Goal: Task Accomplishment & Management: Manage account settings

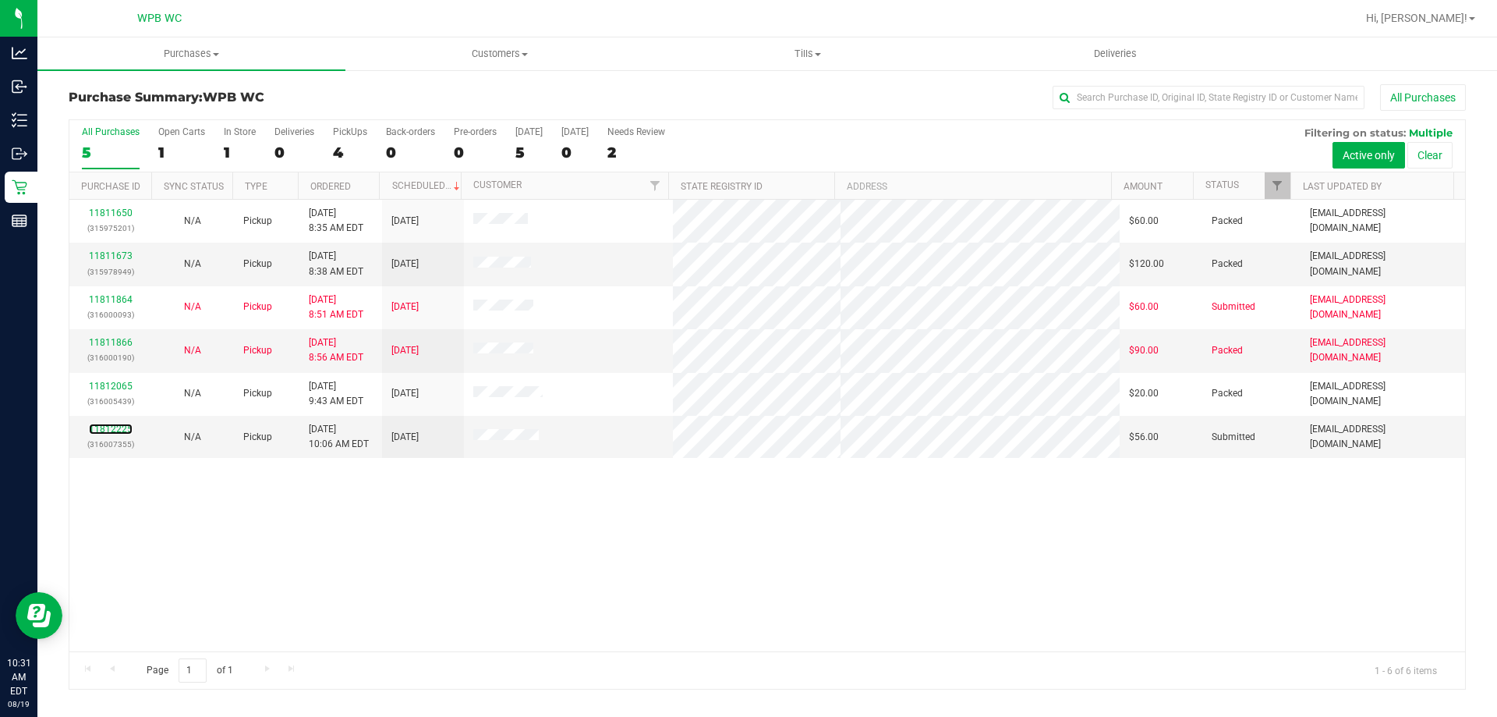
click at [117, 427] on link "11812225" at bounding box center [111, 428] width 44 height 11
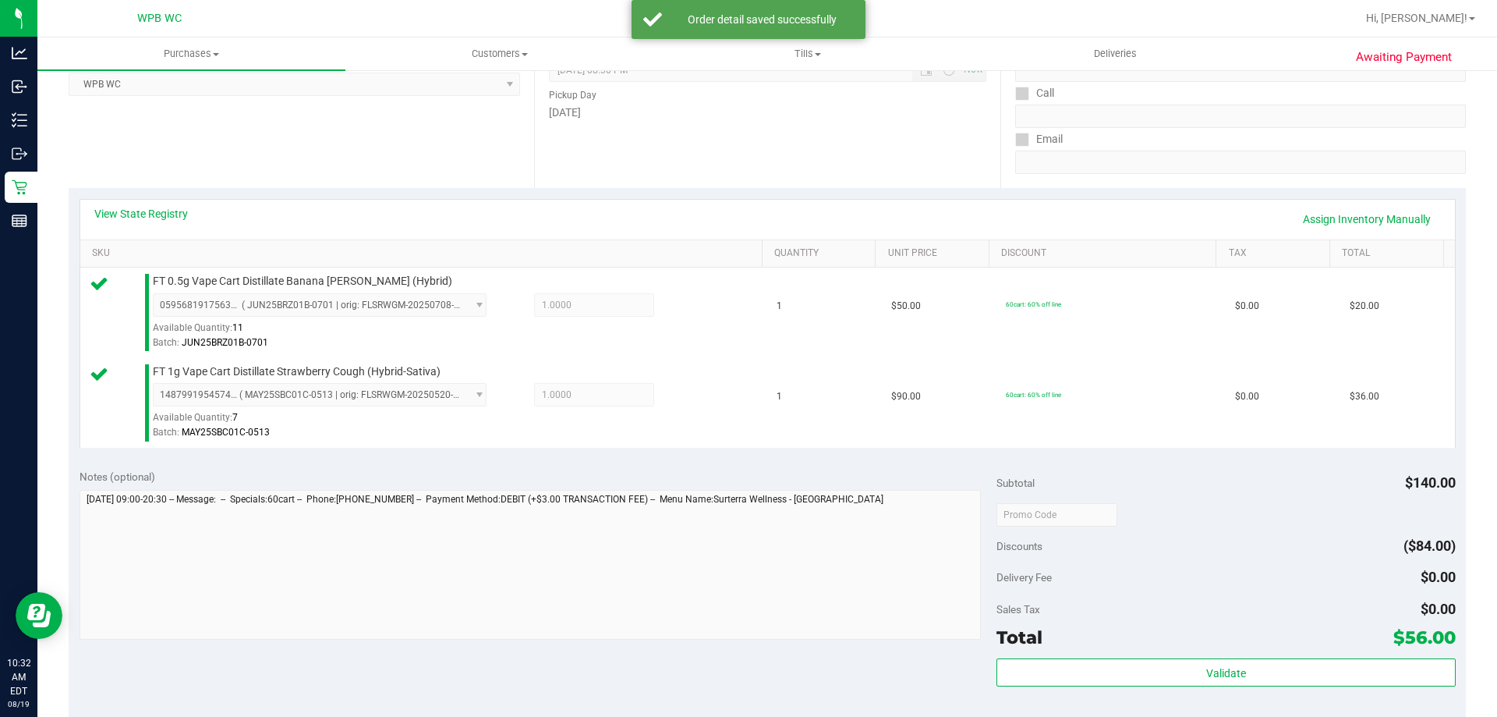
scroll to position [390, 0]
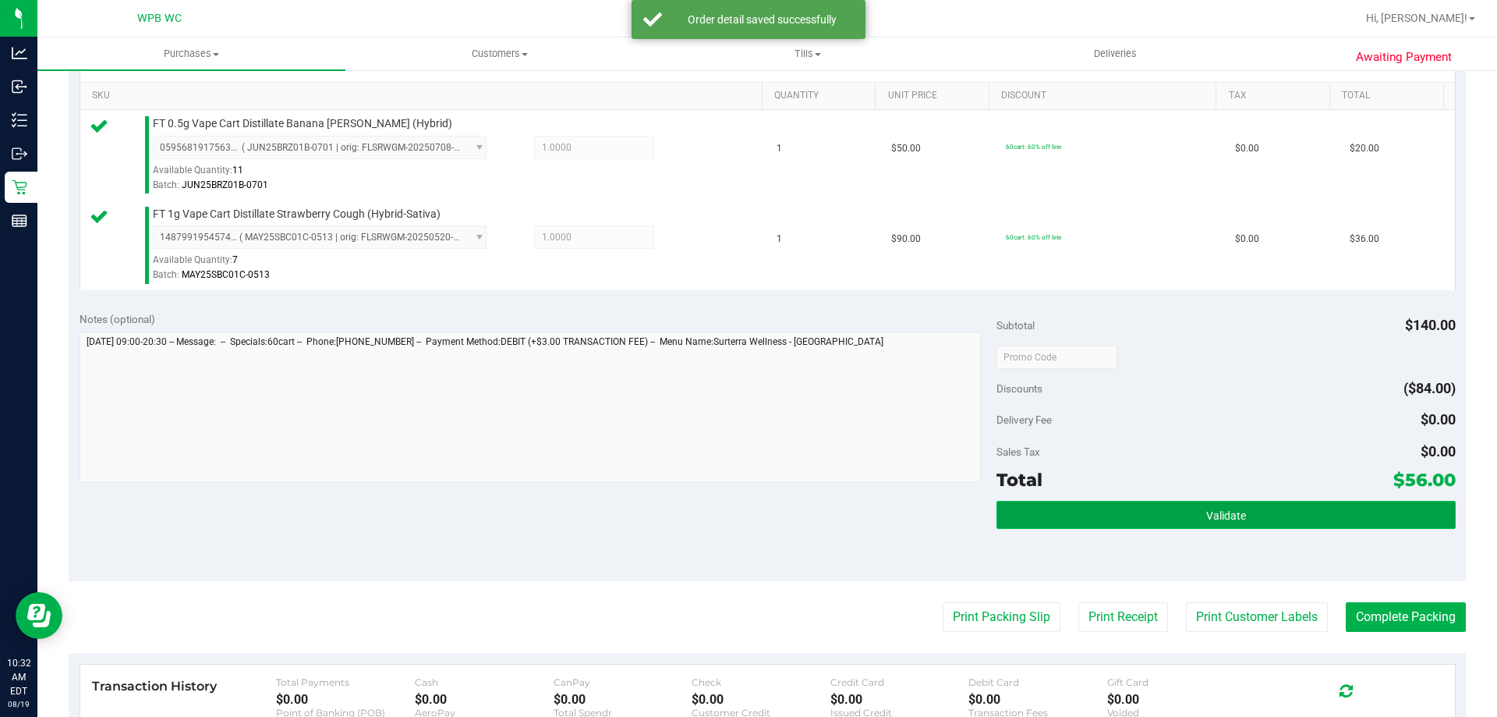
click at [1146, 513] on button "Validate" at bounding box center [1225, 515] width 458 height 28
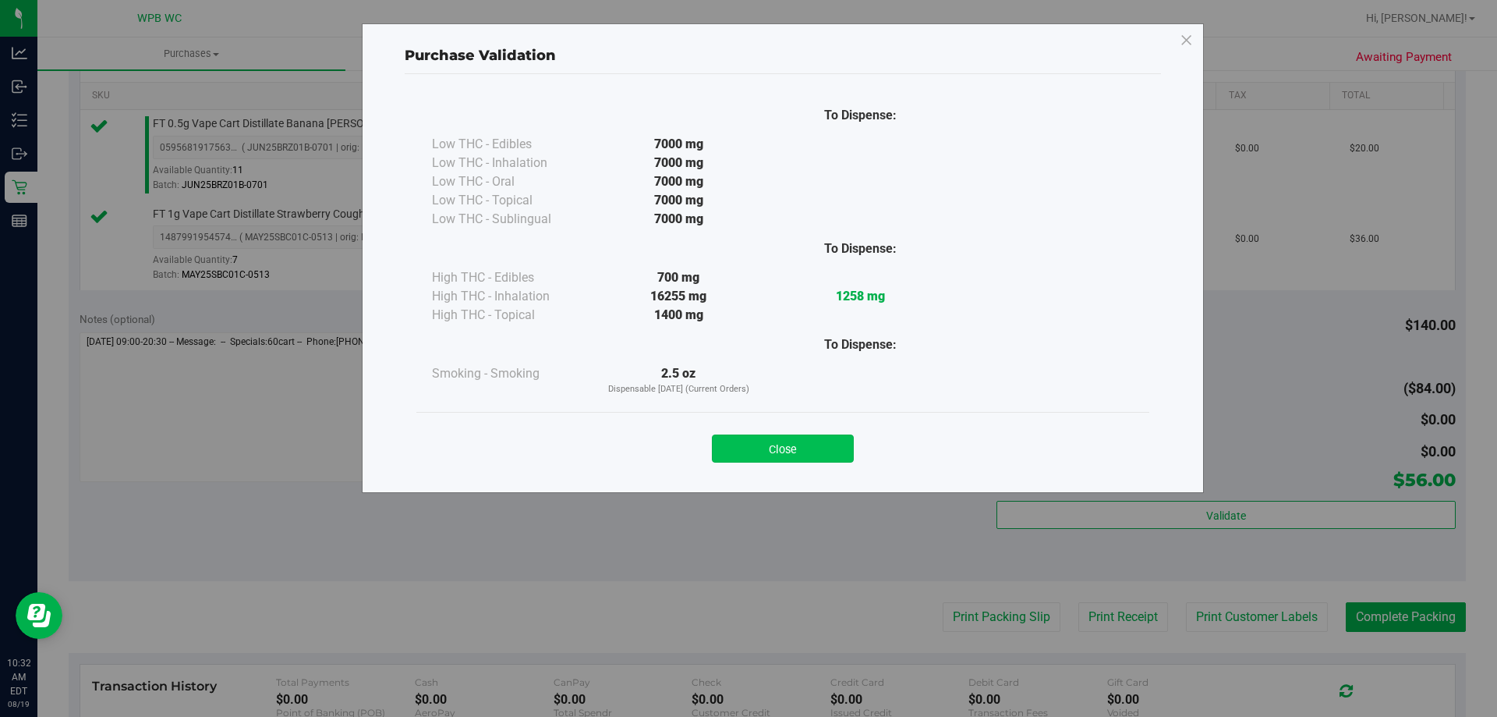
click at [773, 440] on button "Close" at bounding box center [783, 448] width 142 height 28
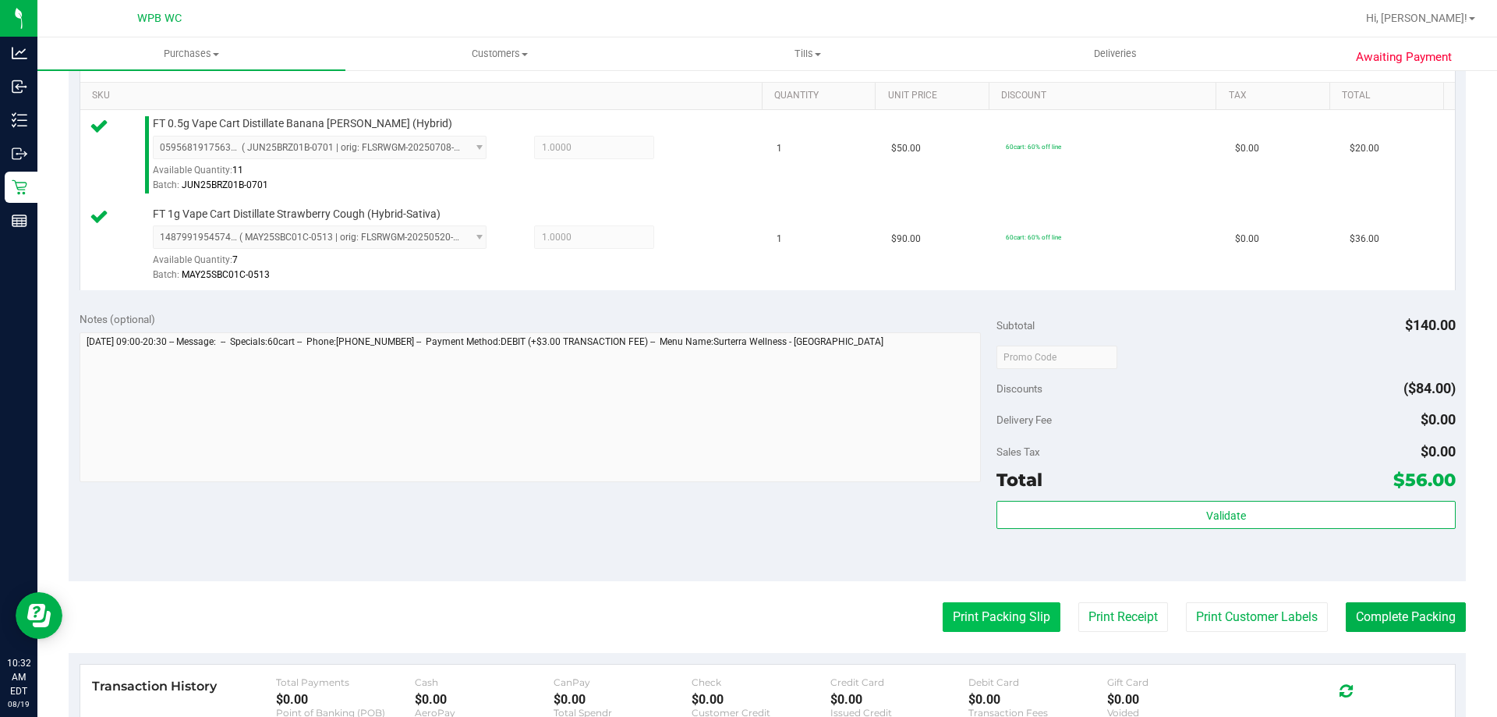
click at [996, 608] on button "Print Packing Slip" at bounding box center [1002, 617] width 118 height 30
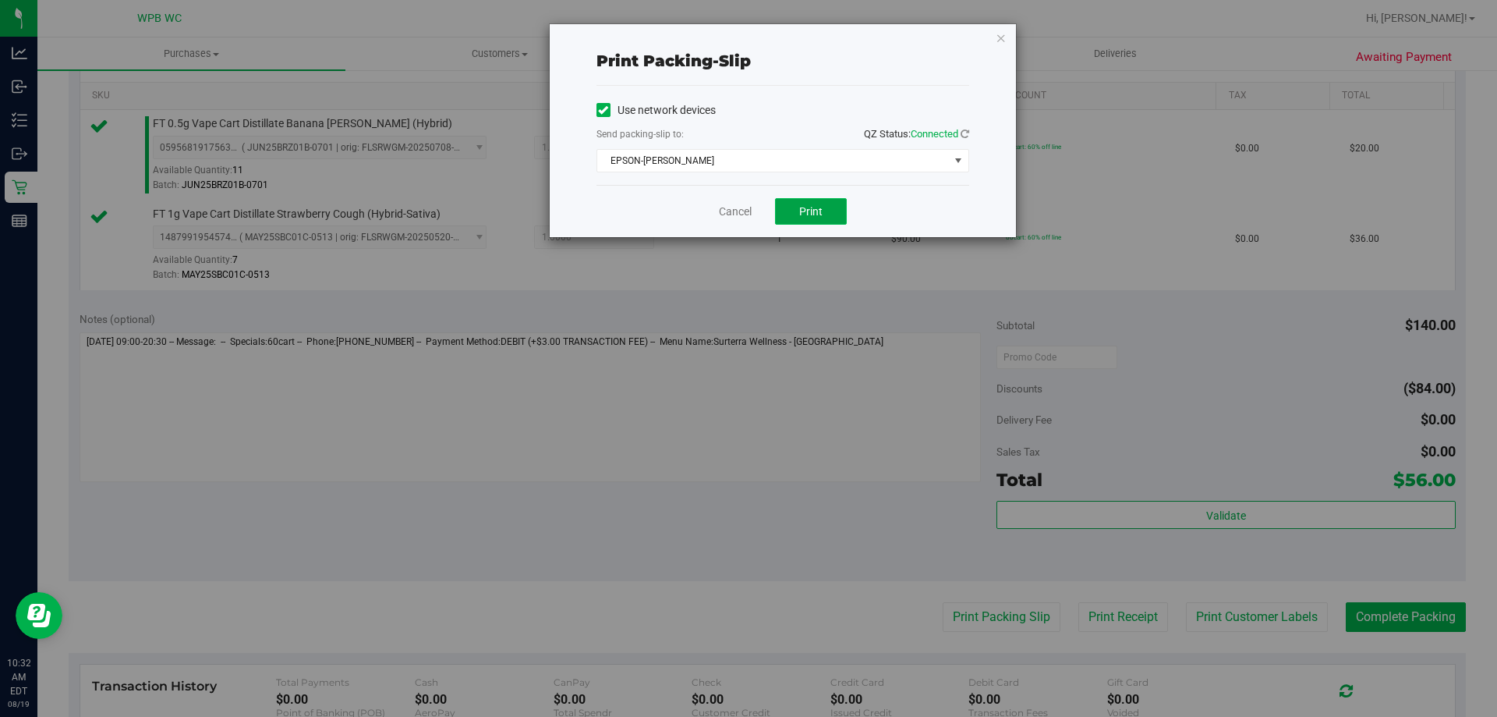
drag, startPoint x: 784, startPoint y: 221, endPoint x: 791, endPoint y: 215, distance: 9.4
click at [790, 218] on button "Print" at bounding box center [811, 211] width 72 height 27
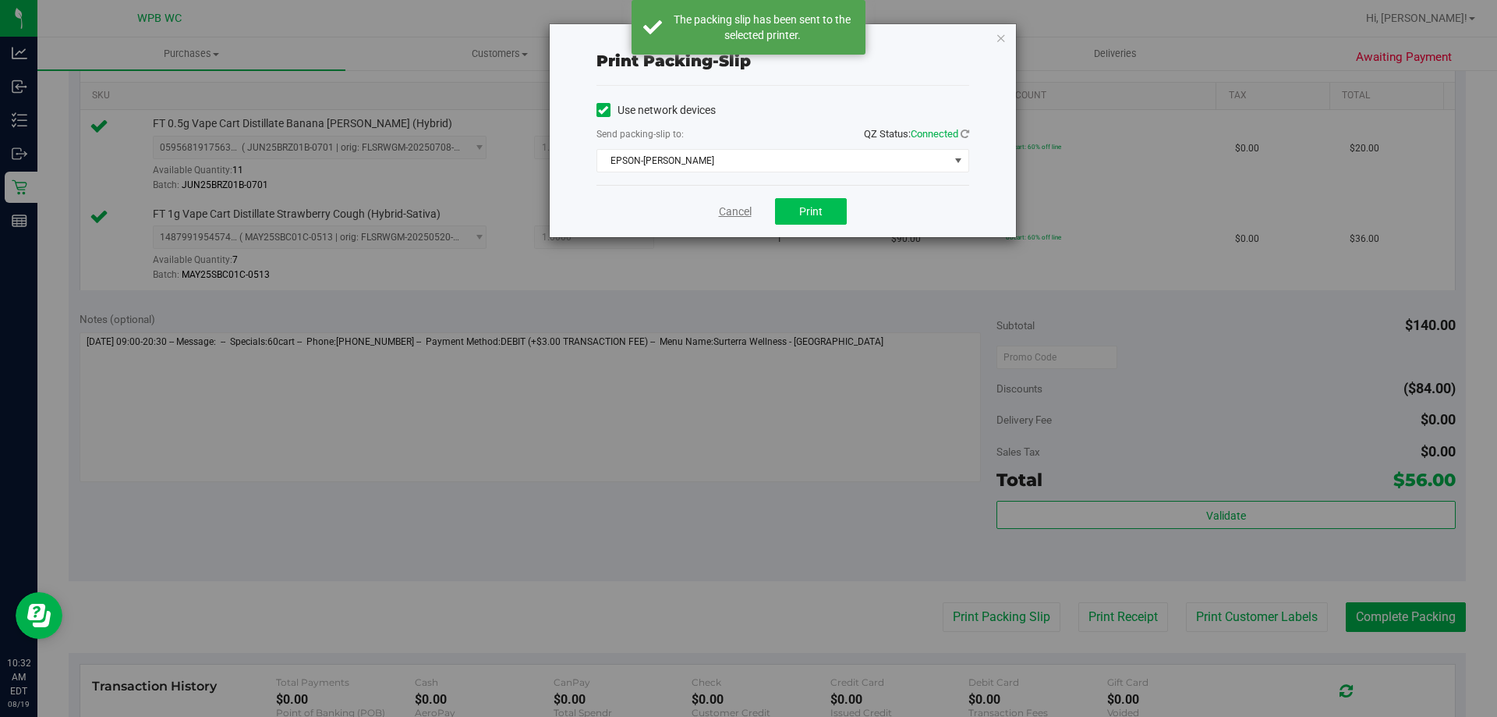
click at [741, 214] on link "Cancel" at bounding box center [735, 212] width 33 height 16
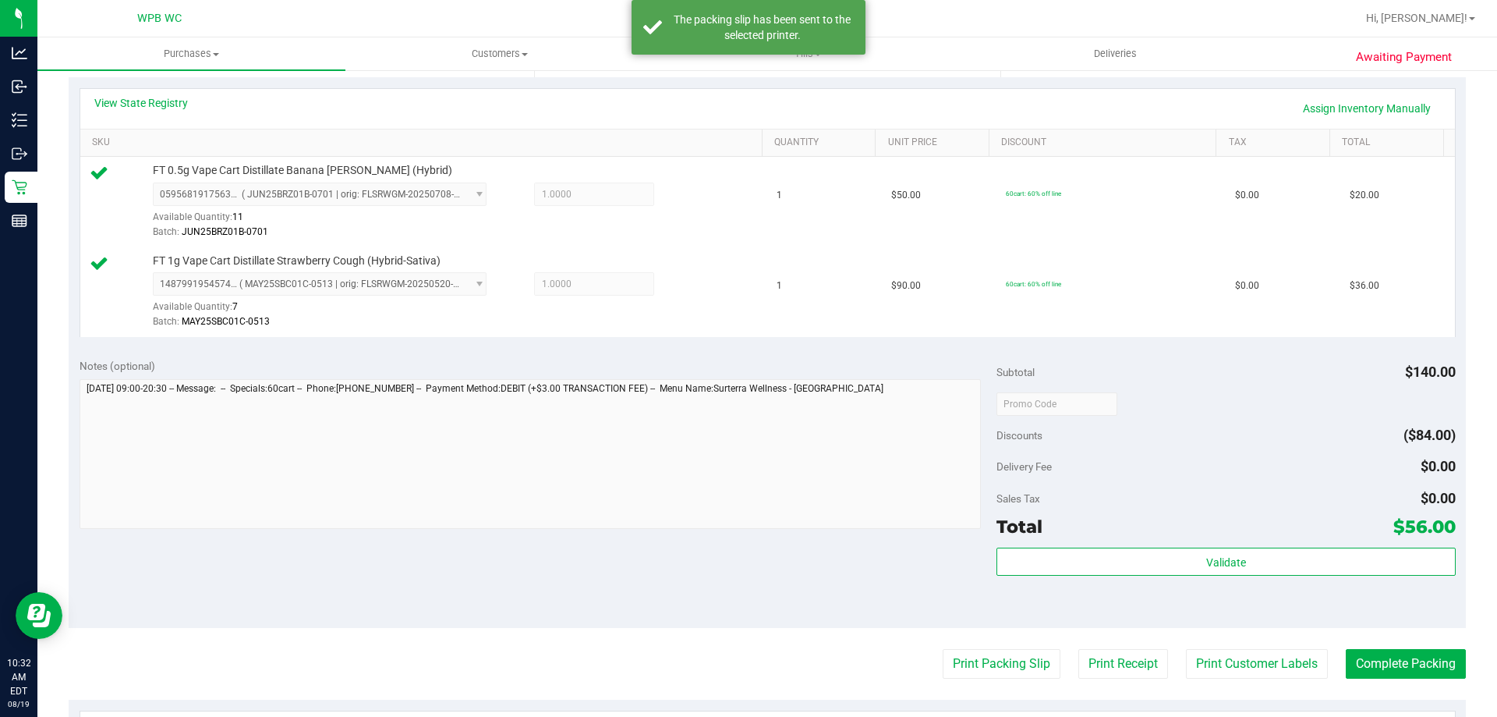
scroll to position [468, 0]
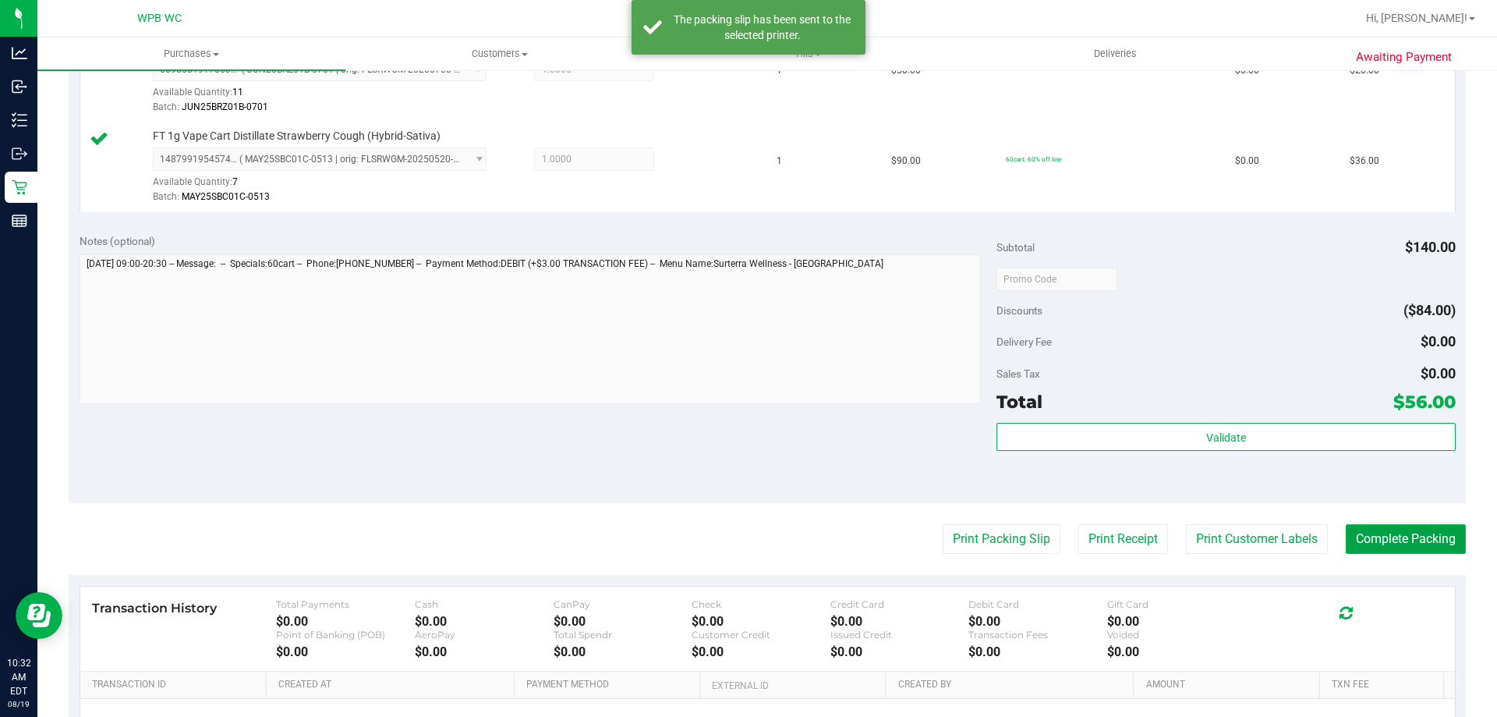
click at [1388, 547] on button "Complete Packing" at bounding box center [1406, 539] width 120 height 30
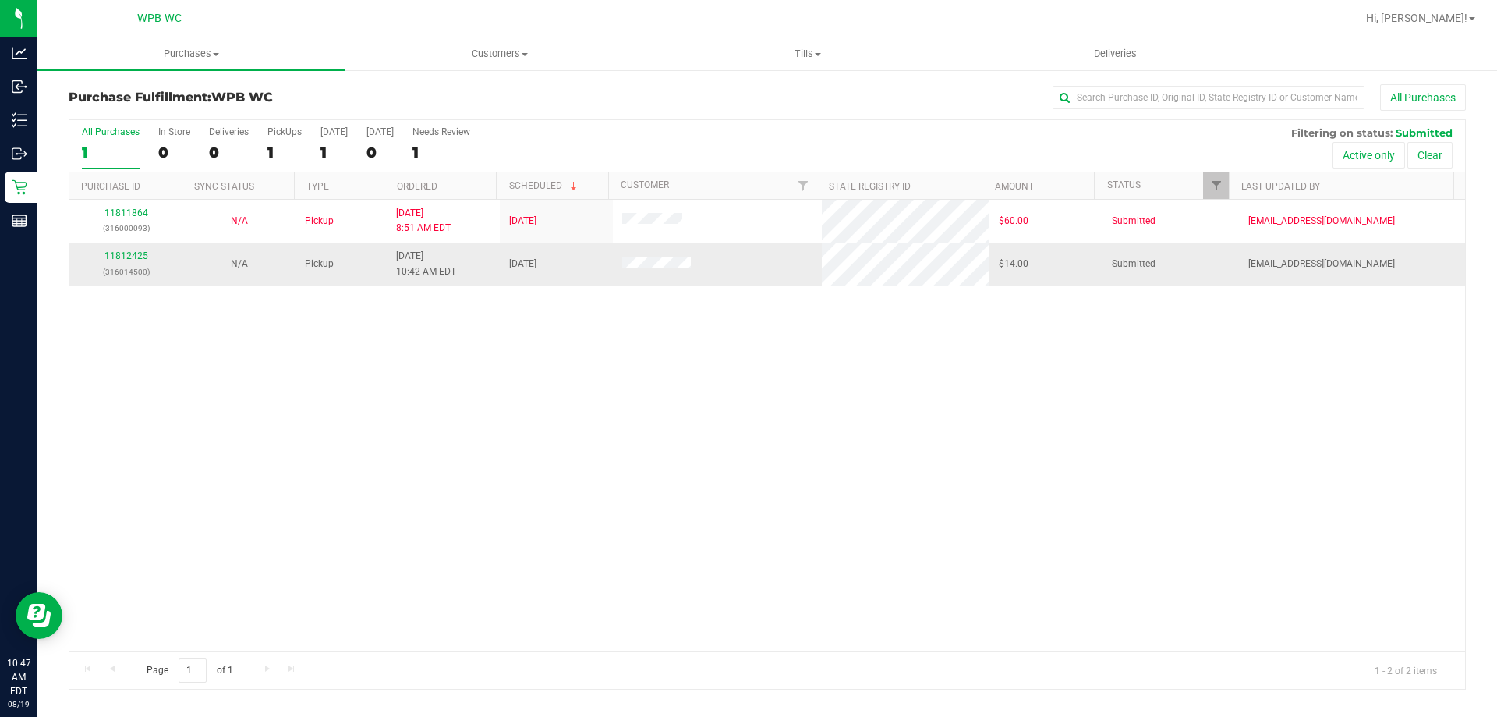
click at [139, 260] on link "11812425" at bounding box center [126, 255] width 44 height 11
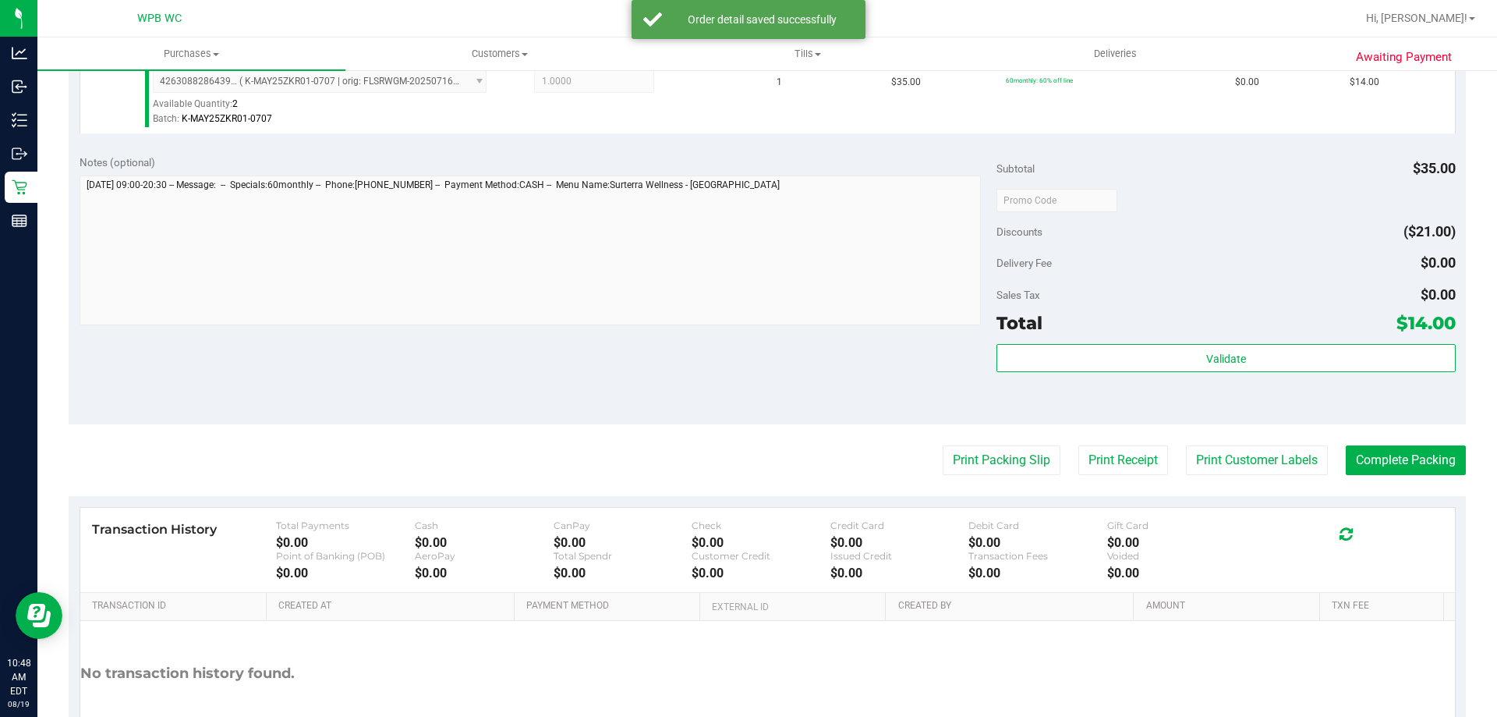
scroll to position [546, 0]
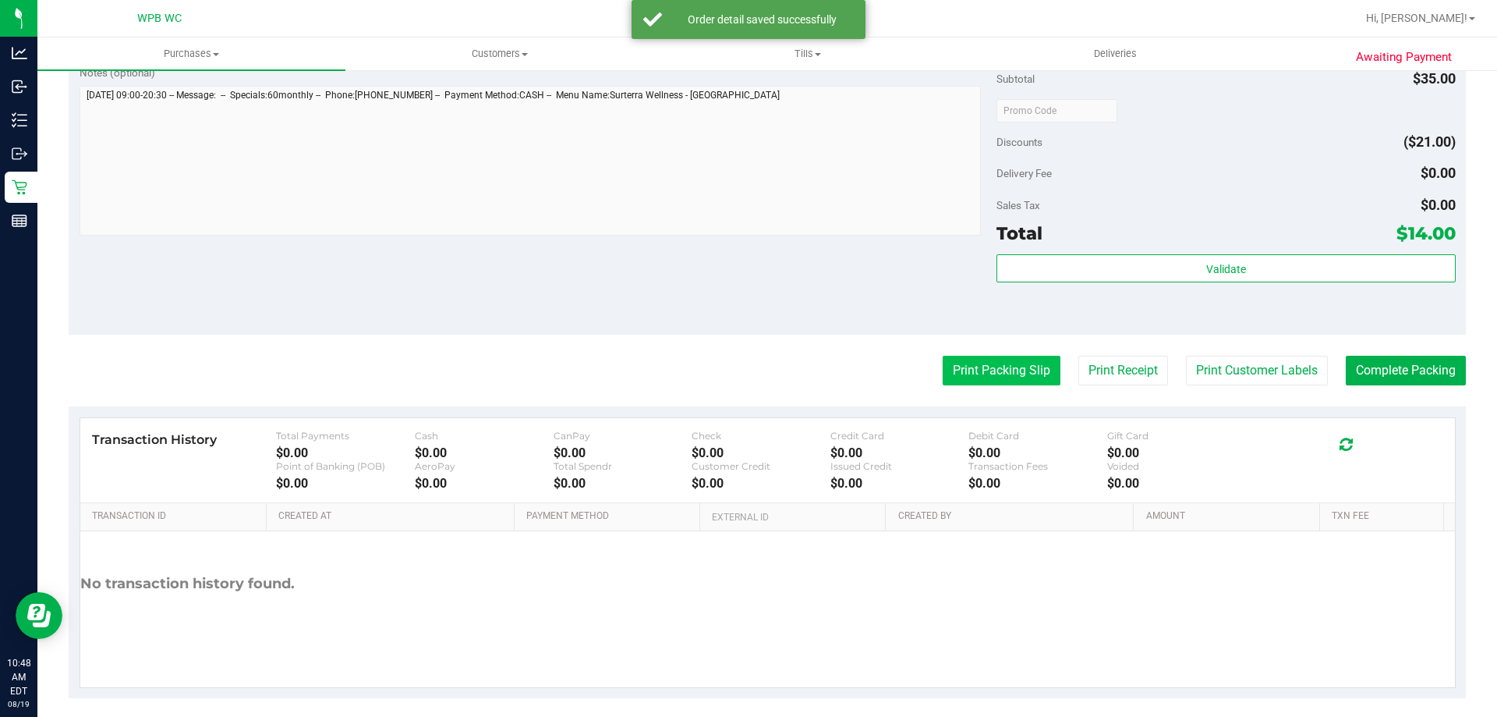
click at [998, 361] on button "Print Packing Slip" at bounding box center [1002, 371] width 118 height 30
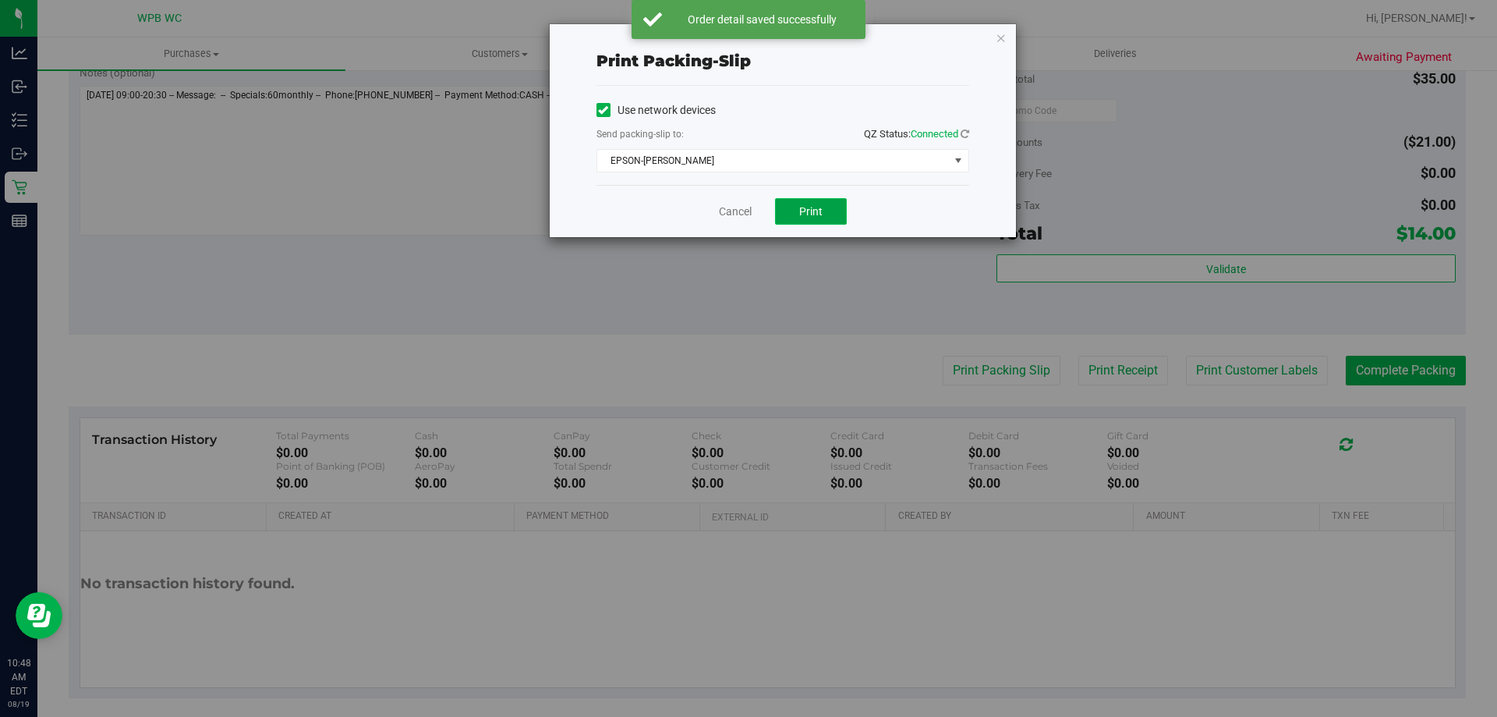
click at [811, 201] on button "Print" at bounding box center [811, 211] width 72 height 27
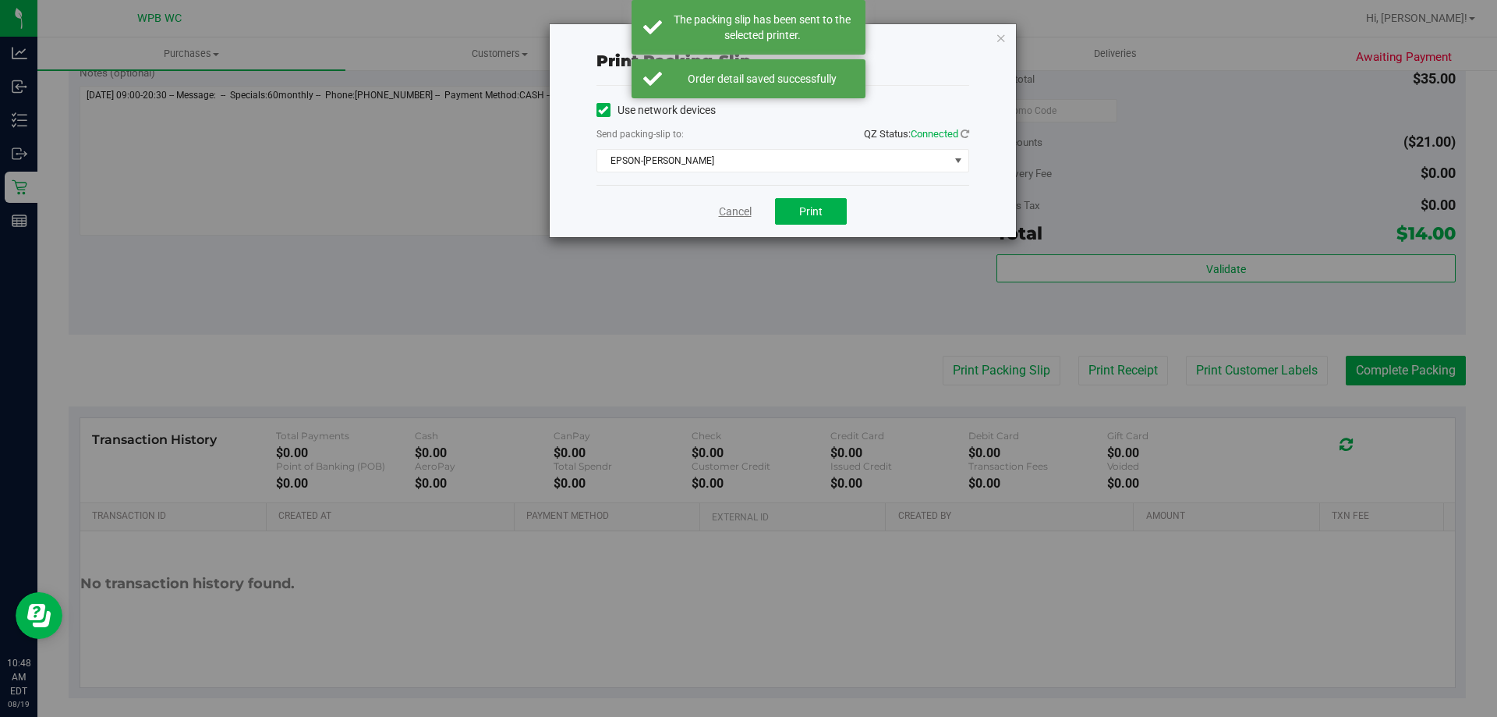
click at [735, 211] on link "Cancel" at bounding box center [735, 212] width 33 height 16
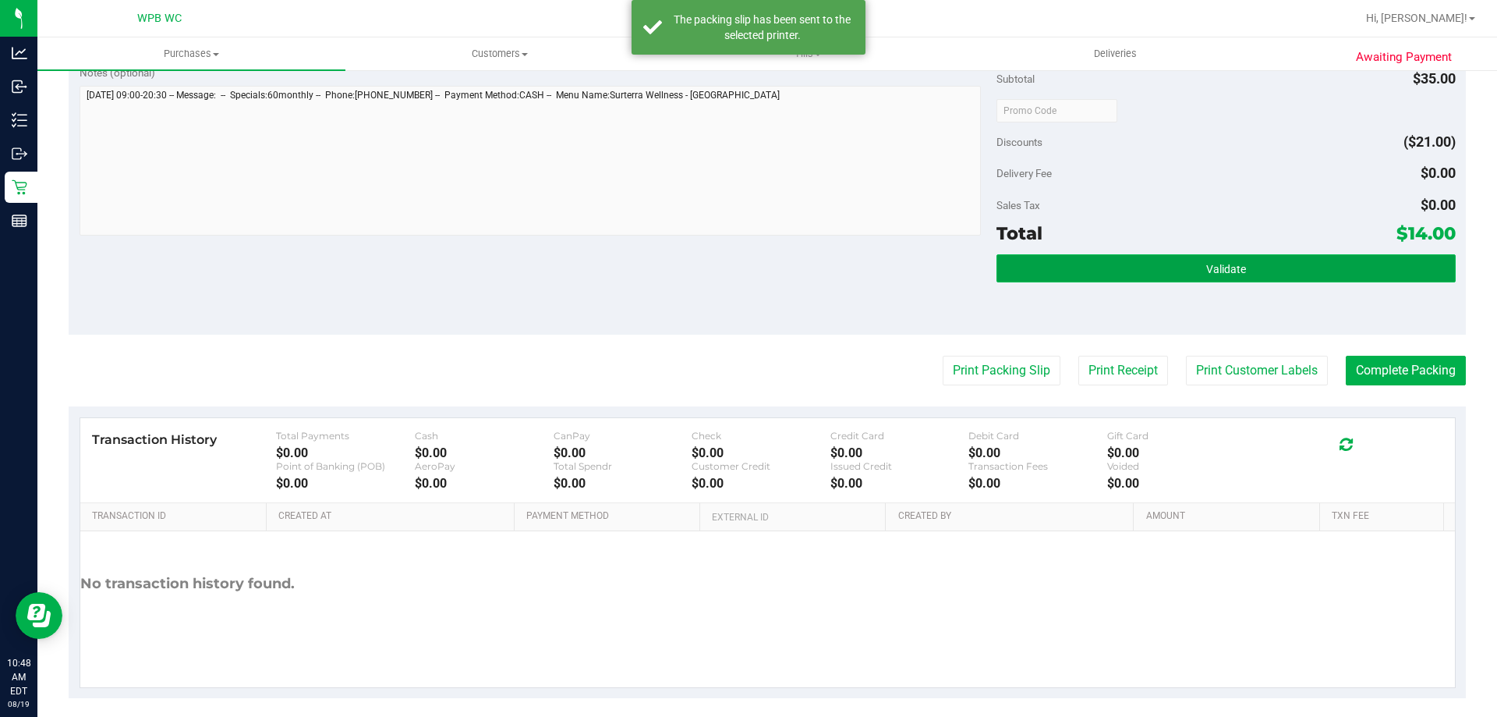
drag, startPoint x: 1219, startPoint y: 282, endPoint x: 1218, endPoint y: 274, distance: 8.6
click at [1219, 278] on button "Validate" at bounding box center [1225, 268] width 458 height 28
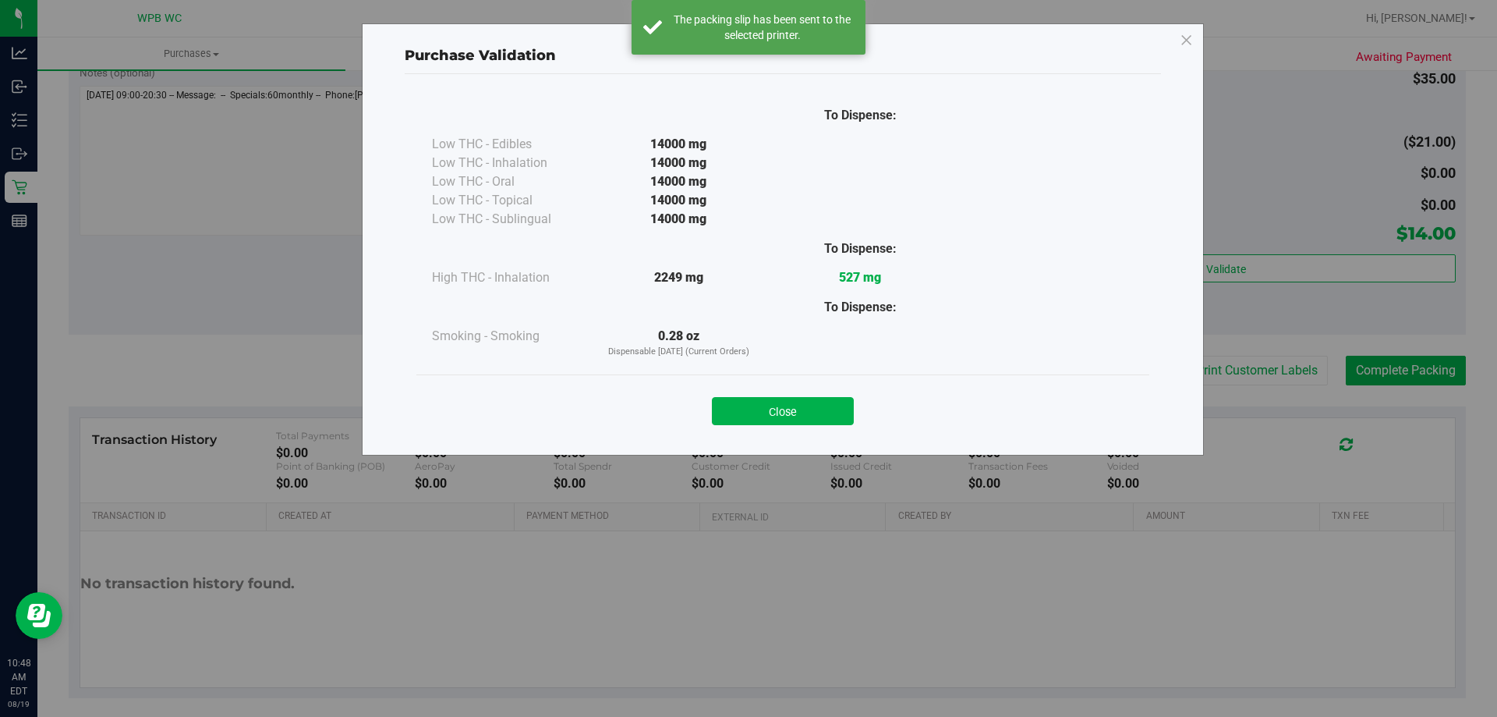
click at [791, 428] on div "Close" at bounding box center [782, 405] width 733 height 63
click at [820, 406] on button "Close" at bounding box center [783, 411] width 142 height 28
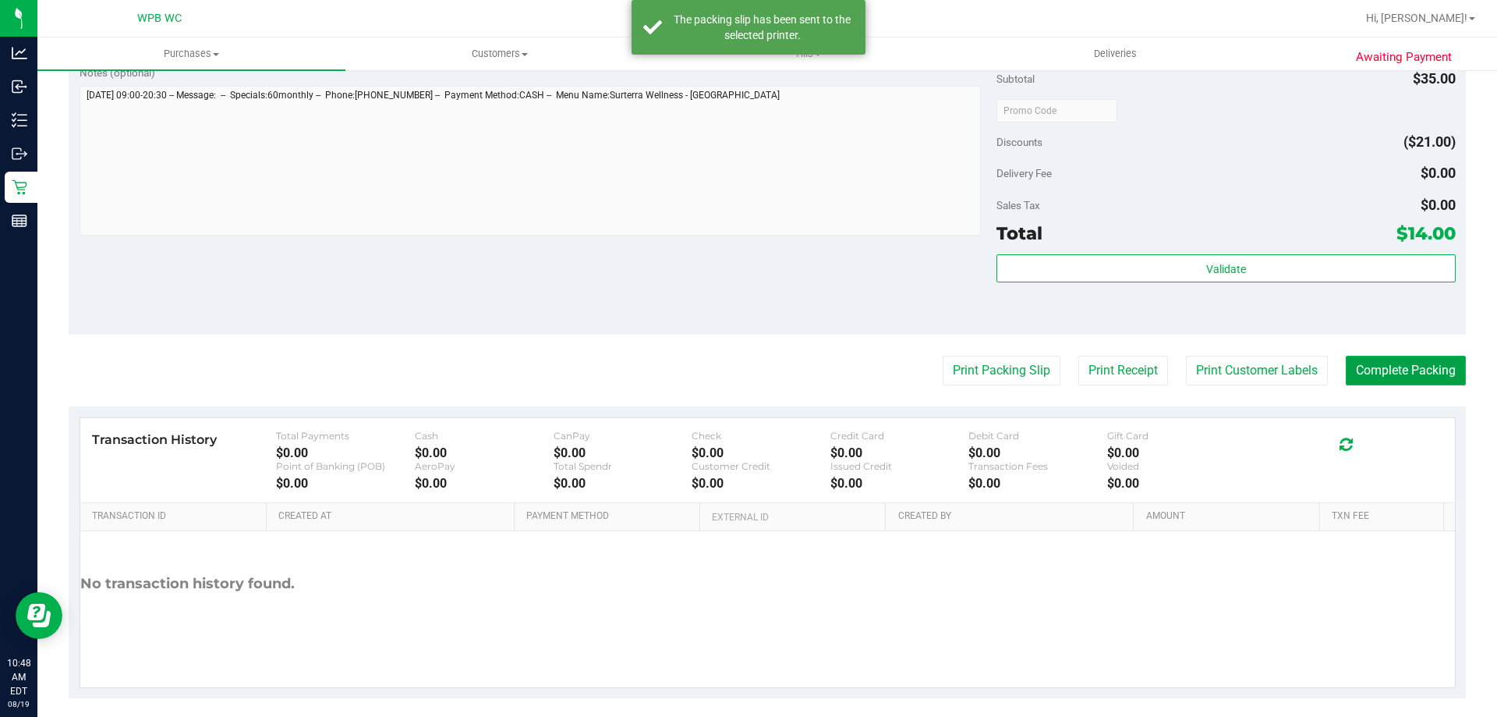
click at [1407, 375] on button "Complete Packing" at bounding box center [1406, 371] width 120 height 30
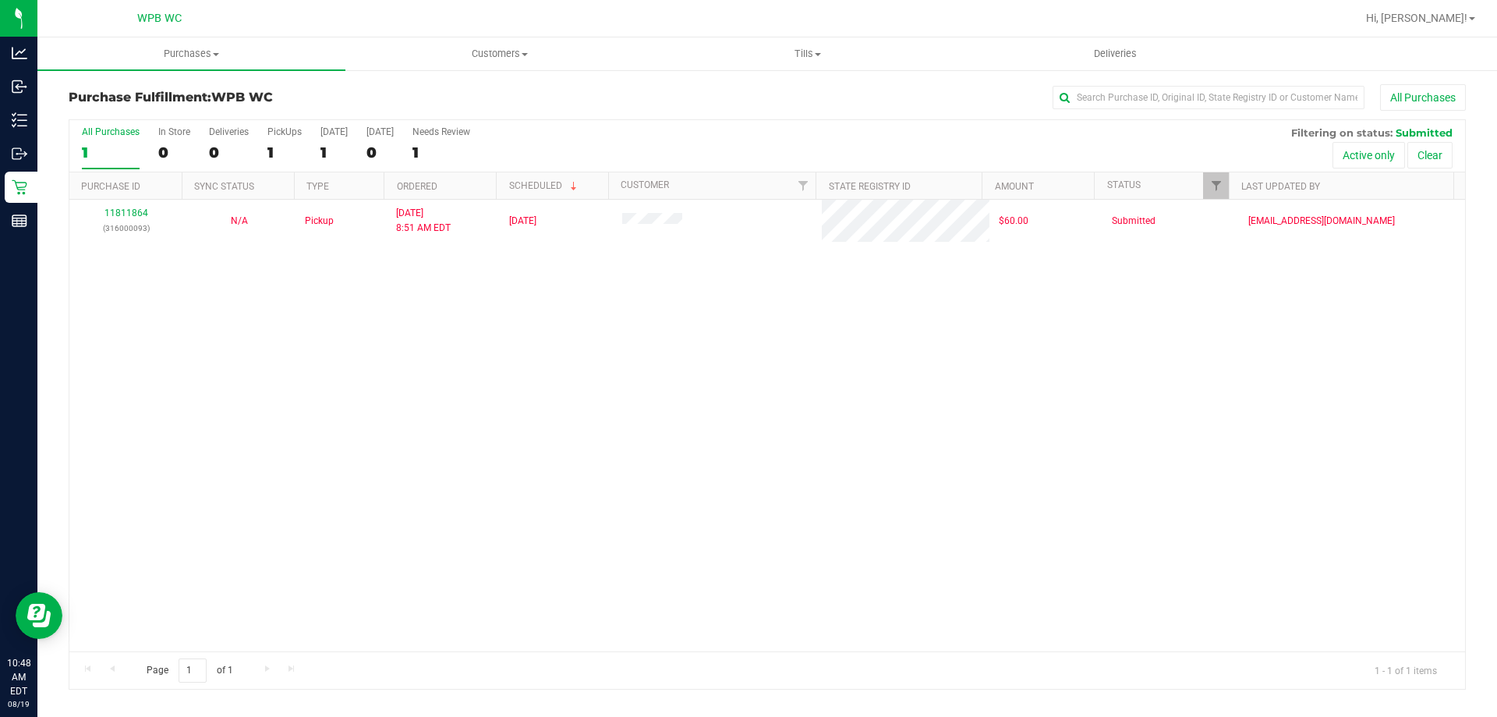
click at [357, 272] on div "11811864 (316000093) N/A Pickup [DATE] 8:51 AM EDT 8/19/2025 $60.00 Submitted […" at bounding box center [767, 425] width 1396 height 451
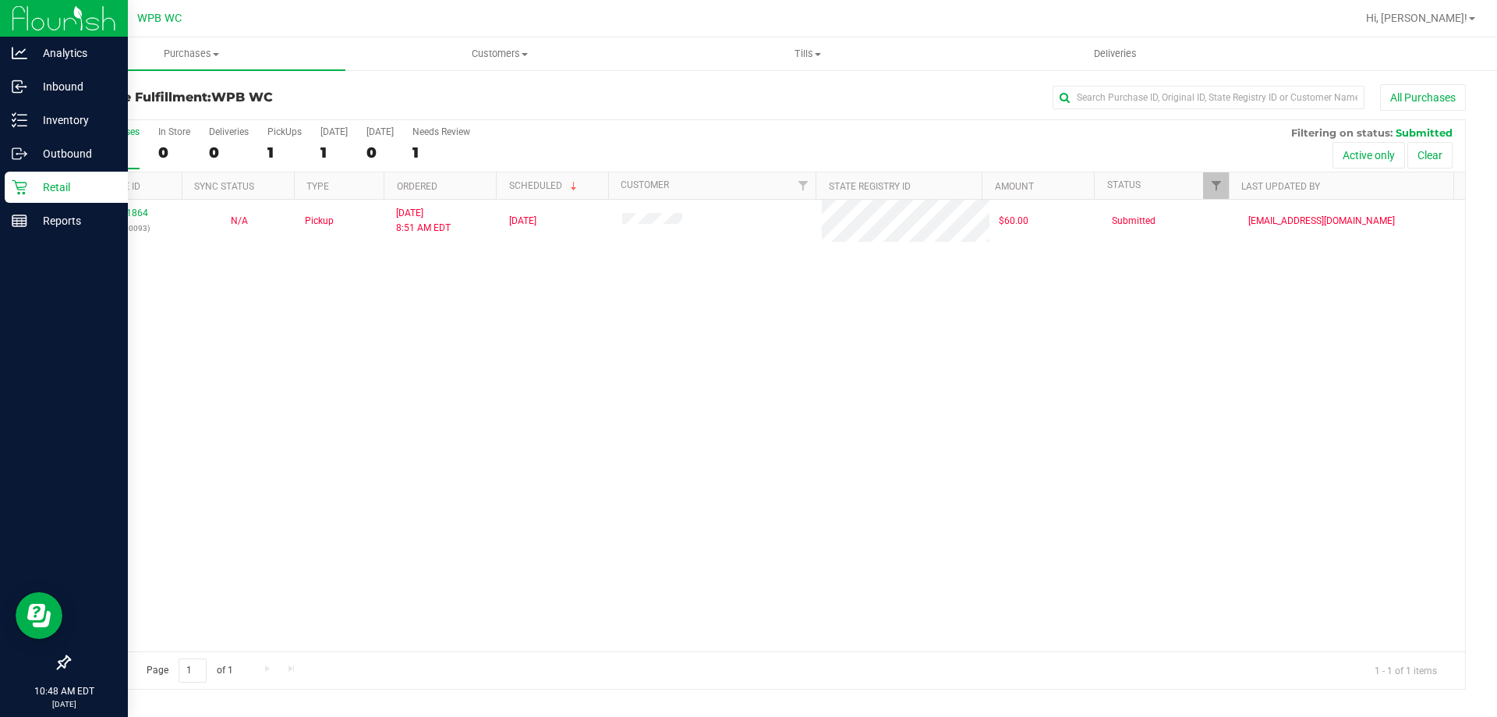
click at [34, 189] on p "Retail" at bounding box center [74, 187] width 94 height 19
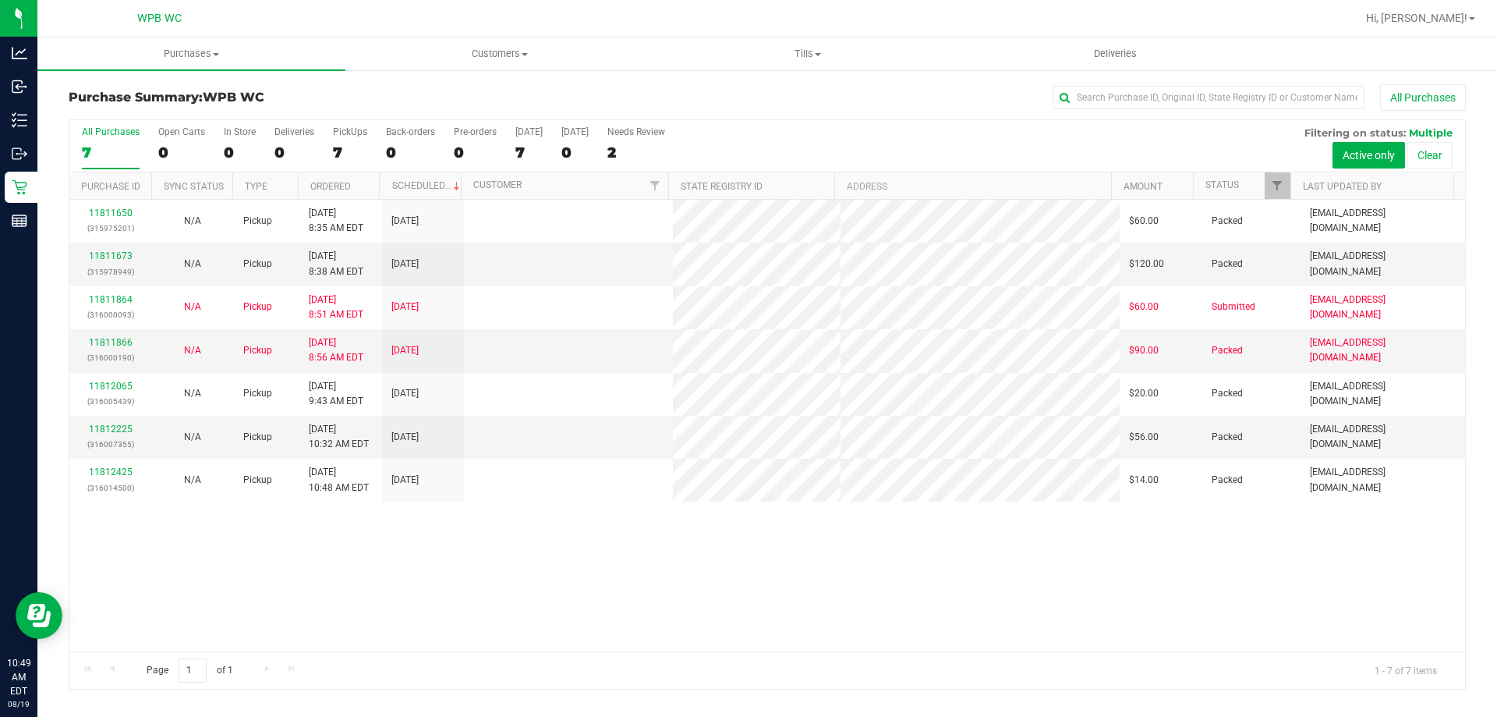
click at [677, 542] on div "11811650 (315975201) N/A Pickup [DATE] 8:35 AM EDT 8/19/2025 $60.00 Packed [EMA…" at bounding box center [767, 425] width 1396 height 451
drag, startPoint x: 799, startPoint y: 643, endPoint x: 786, endPoint y: 635, distance: 15.8
click at [798, 639] on div "11811650 (315975201) N/A Pickup [DATE] 8:35 AM EDT 8/19/2025 $60.00 Packed [EMA…" at bounding box center [767, 425] width 1396 height 451
